Goal: Information Seeking & Learning: Learn about a topic

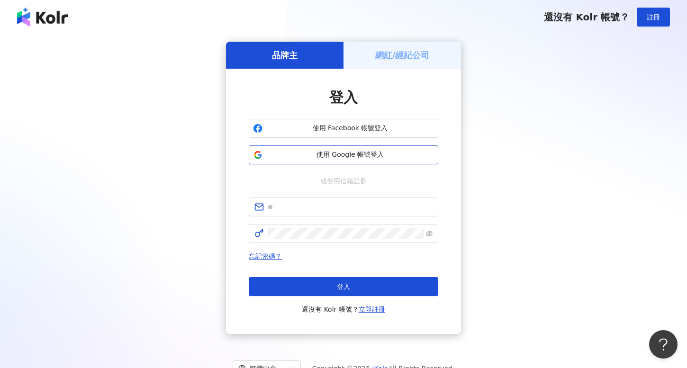
click at [334, 152] on span "使用 Google 帳號登入" at bounding box center [350, 154] width 168 height 9
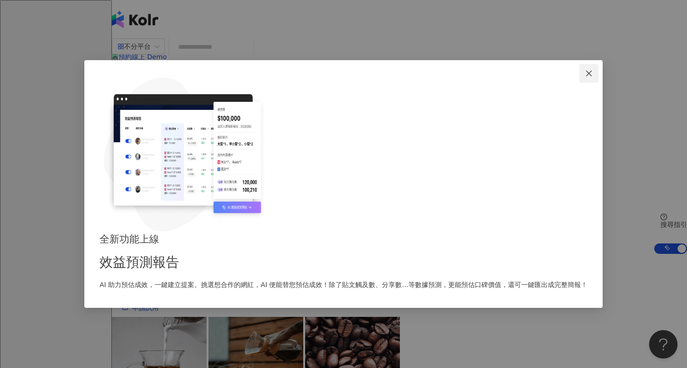
click at [579, 77] on span "Close" at bounding box center [588, 74] width 19 height 8
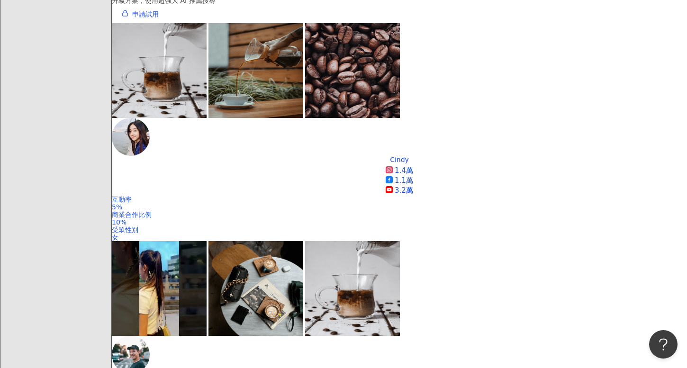
scroll to position [286, 0]
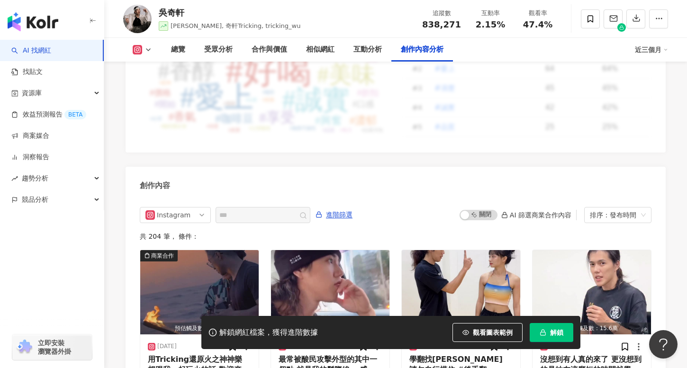
scroll to position [2855, 0]
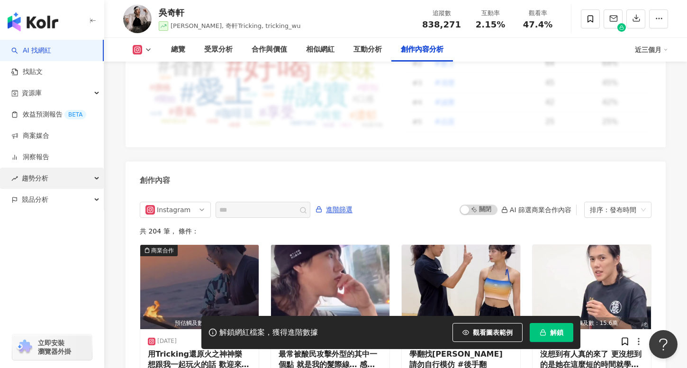
click at [91, 176] on div "趨勢分析" at bounding box center [52, 178] width 104 height 21
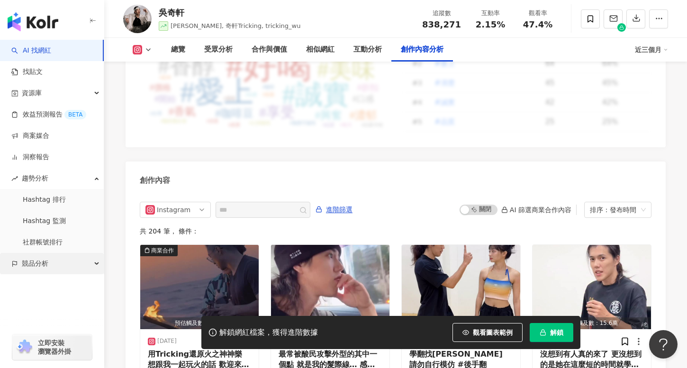
click at [92, 266] on div "競品分析" at bounding box center [52, 263] width 104 height 21
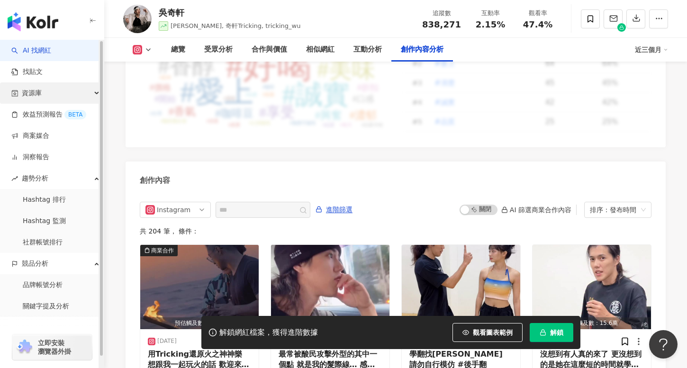
click at [90, 94] on div "資源庫" at bounding box center [52, 92] width 104 height 21
